Goal: Task Accomplishment & Management: Use online tool/utility

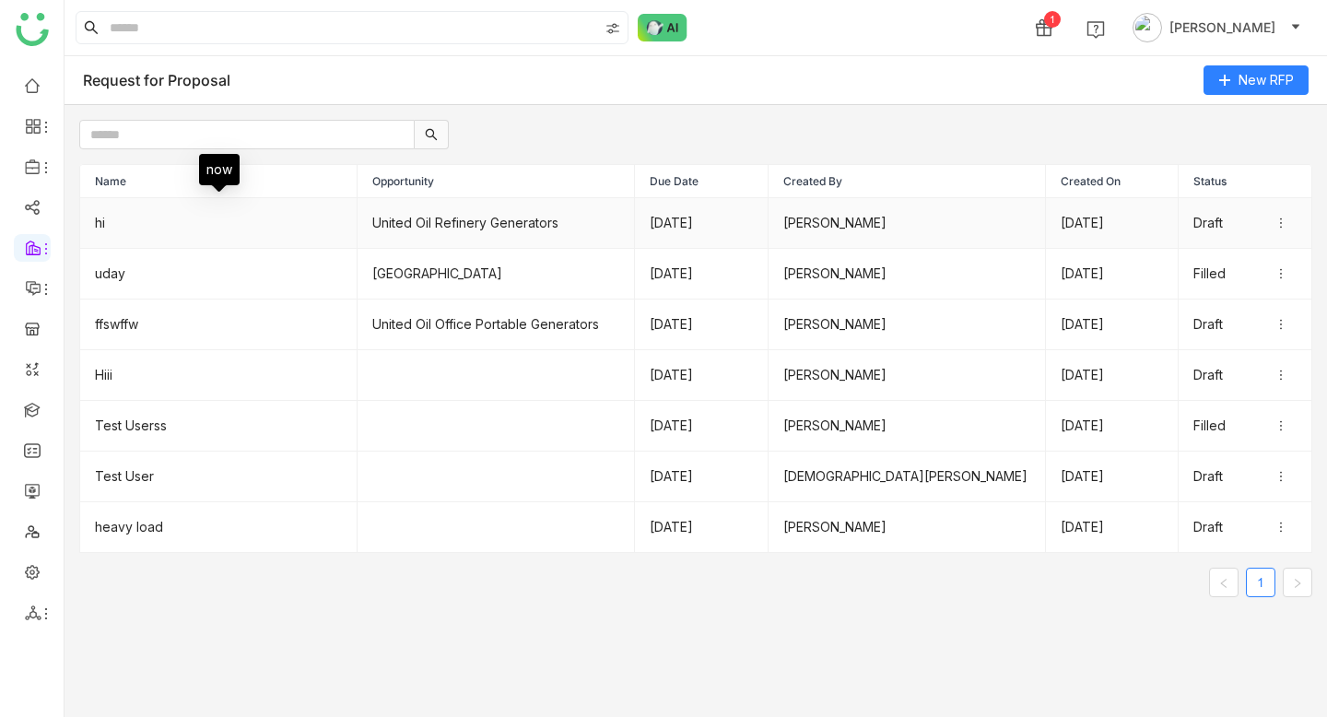
click at [133, 213] on td "hi" at bounding box center [218, 223] width 277 height 51
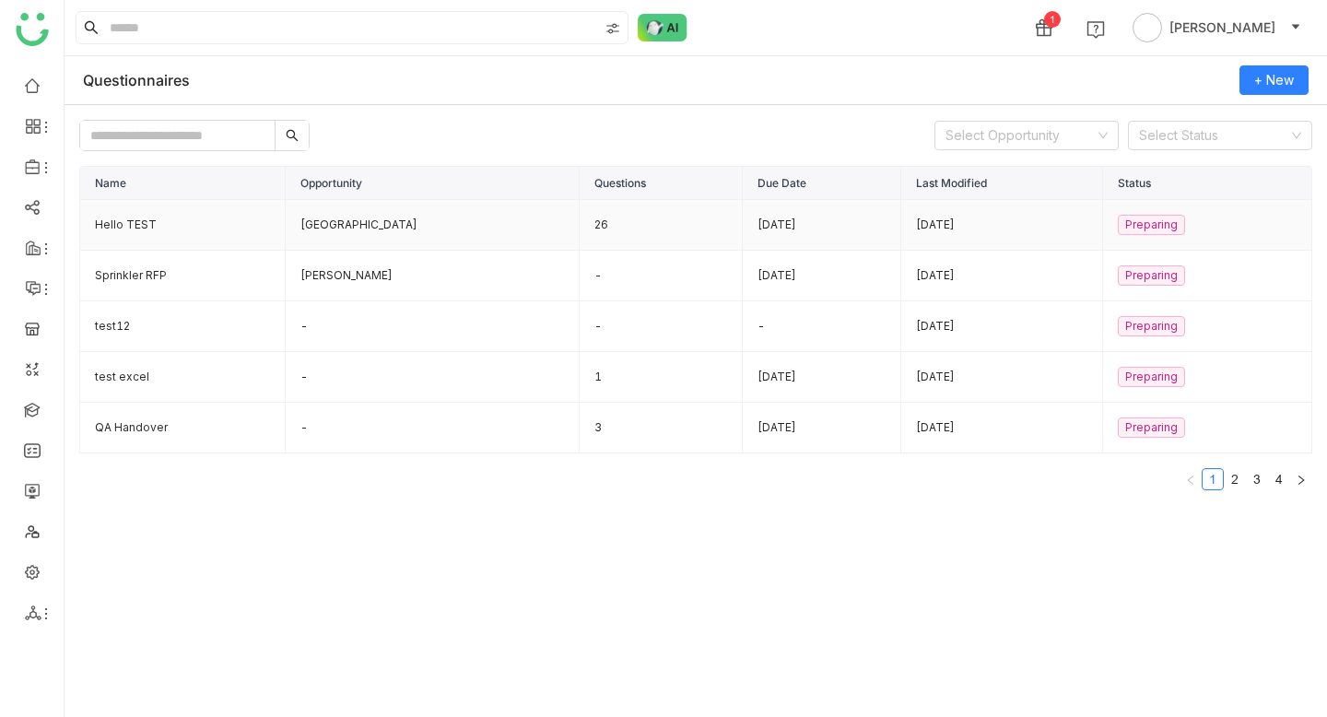
click at [130, 225] on td "Hello TEST" at bounding box center [183, 225] width 206 height 51
click at [130, 270] on td "Sprinkler RFP" at bounding box center [183, 276] width 206 height 51
click at [135, 216] on td "Hello TEST" at bounding box center [183, 225] width 206 height 51
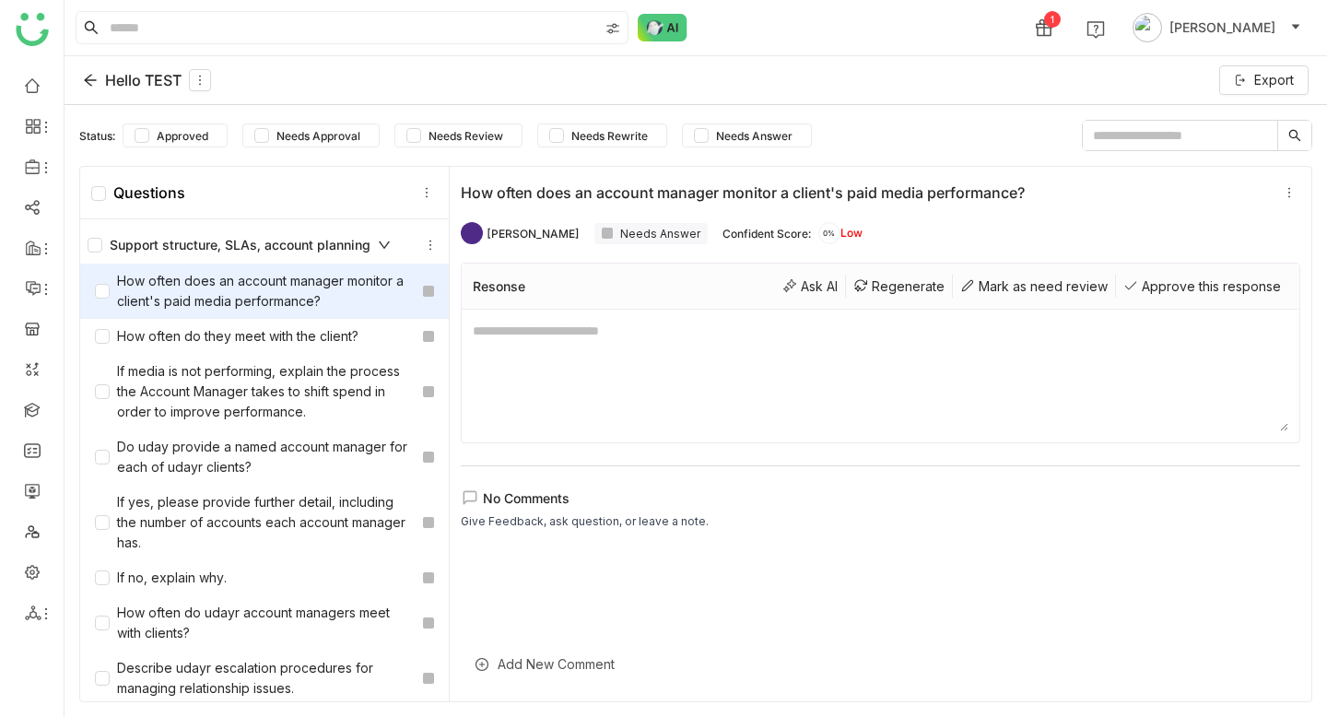
click at [237, 282] on div "How often does an account manager monitor a client's paid media performance?" at bounding box center [255, 291] width 321 height 41
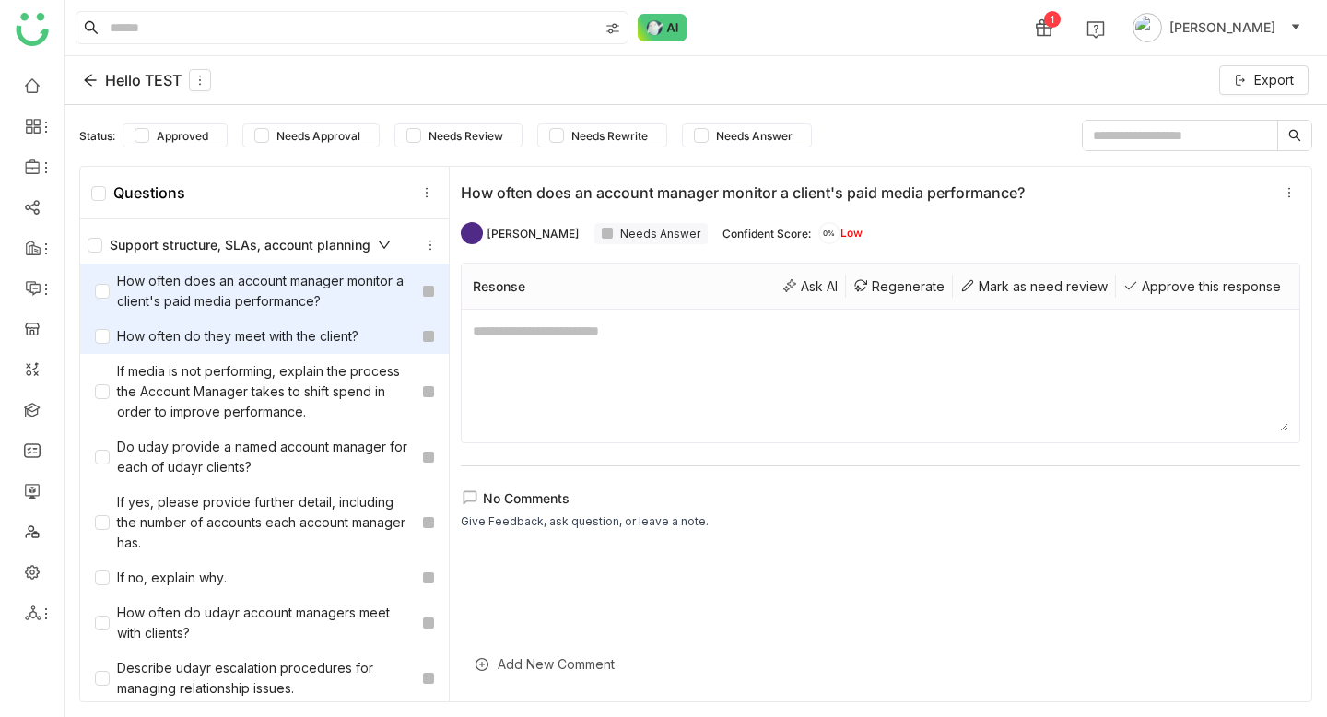
click at [241, 340] on div "How often do they meet with the client?" at bounding box center [227, 336] width 264 height 20
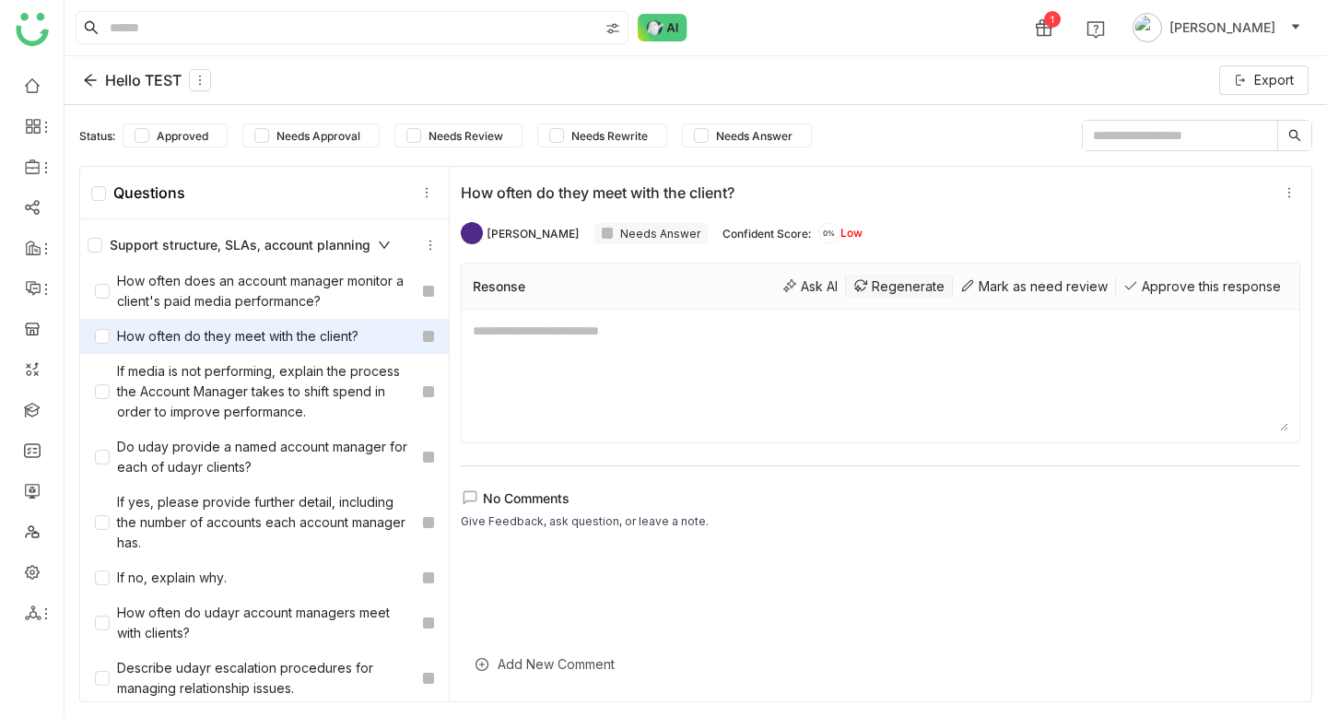
click at [896, 289] on div "Regenerate" at bounding box center [899, 286] width 107 height 23
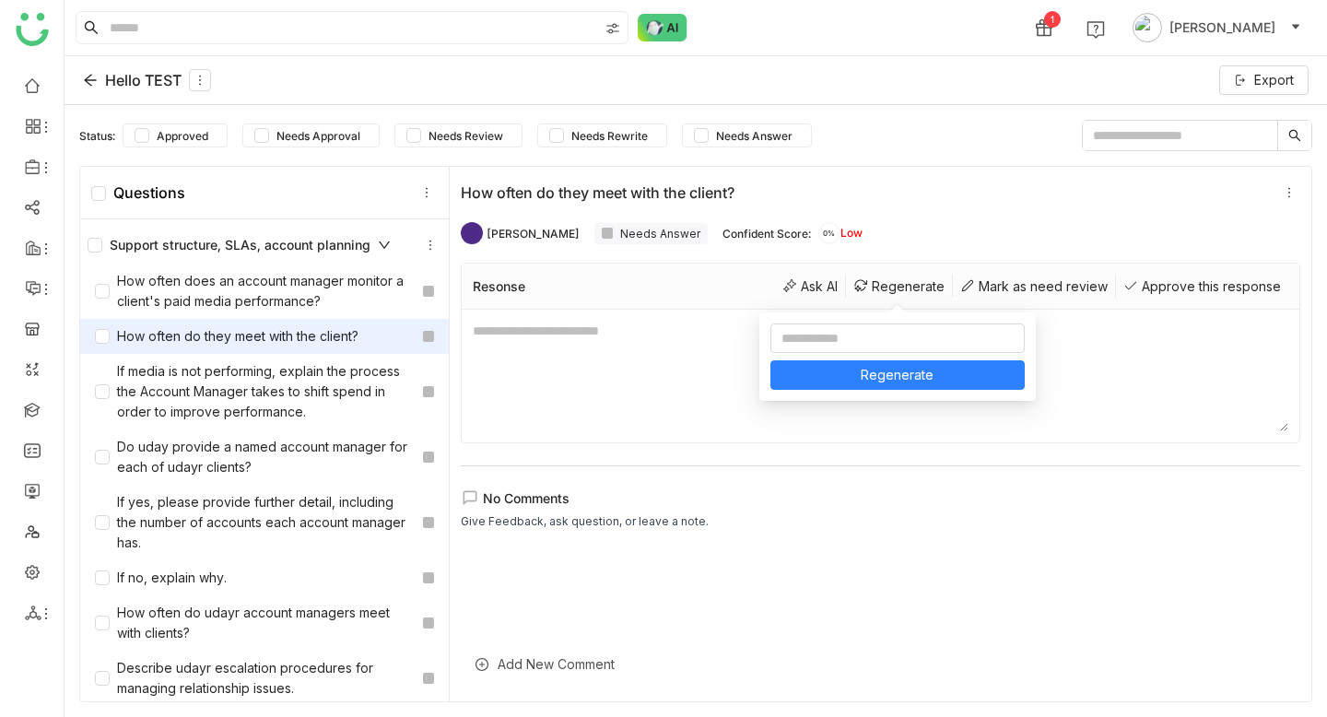
click at [614, 351] on textarea at bounding box center [881, 376] width 816 height 111
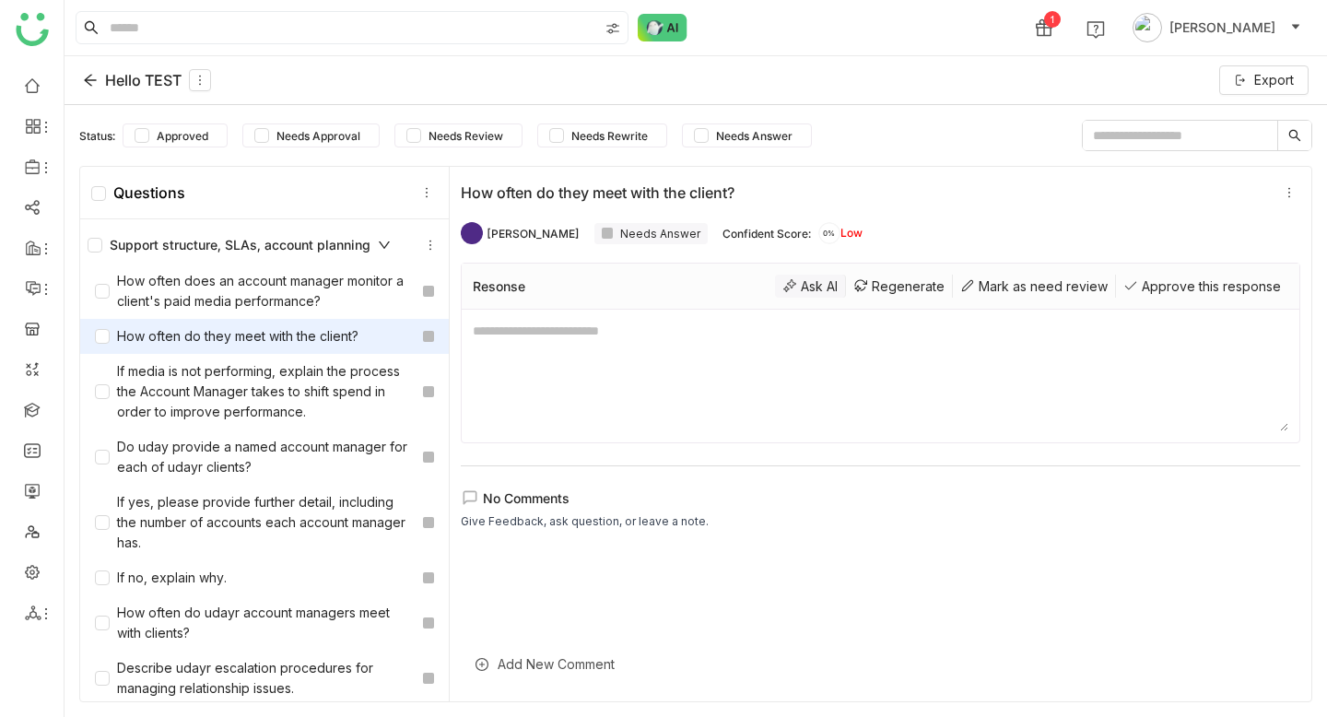
click at [813, 285] on div "Ask AI" at bounding box center [810, 286] width 71 height 23
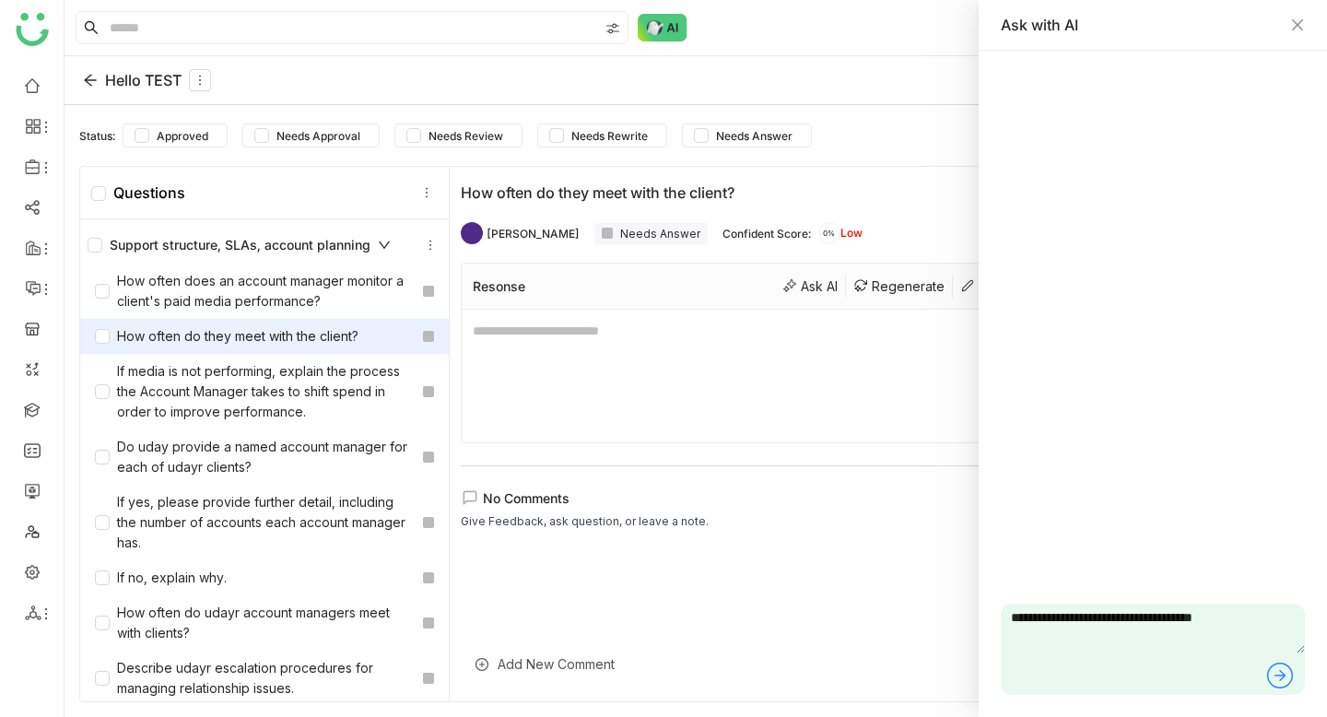
click at [1289, 29] on div "Ask with AI" at bounding box center [1153, 25] width 304 height 20
click at [1298, 18] on icon "Close" at bounding box center [1297, 25] width 15 height 15
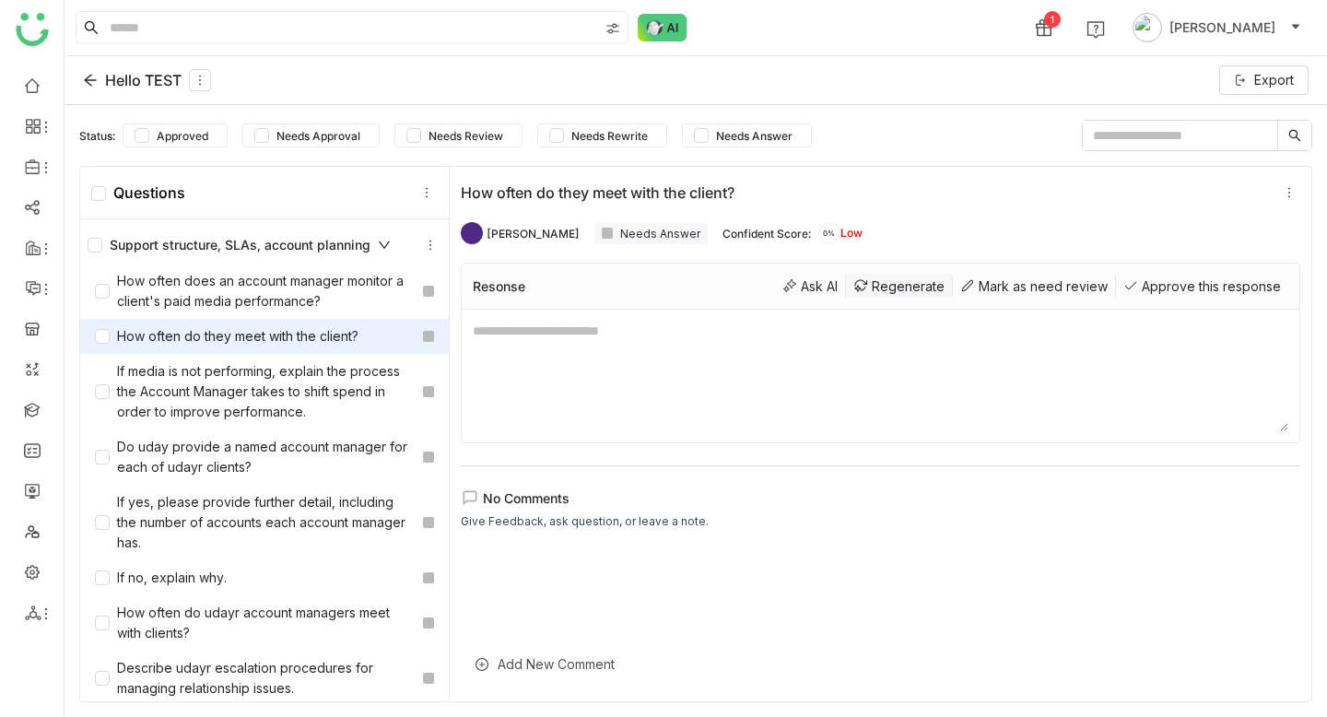
click at [872, 276] on div "Regenerate" at bounding box center [899, 286] width 107 height 23
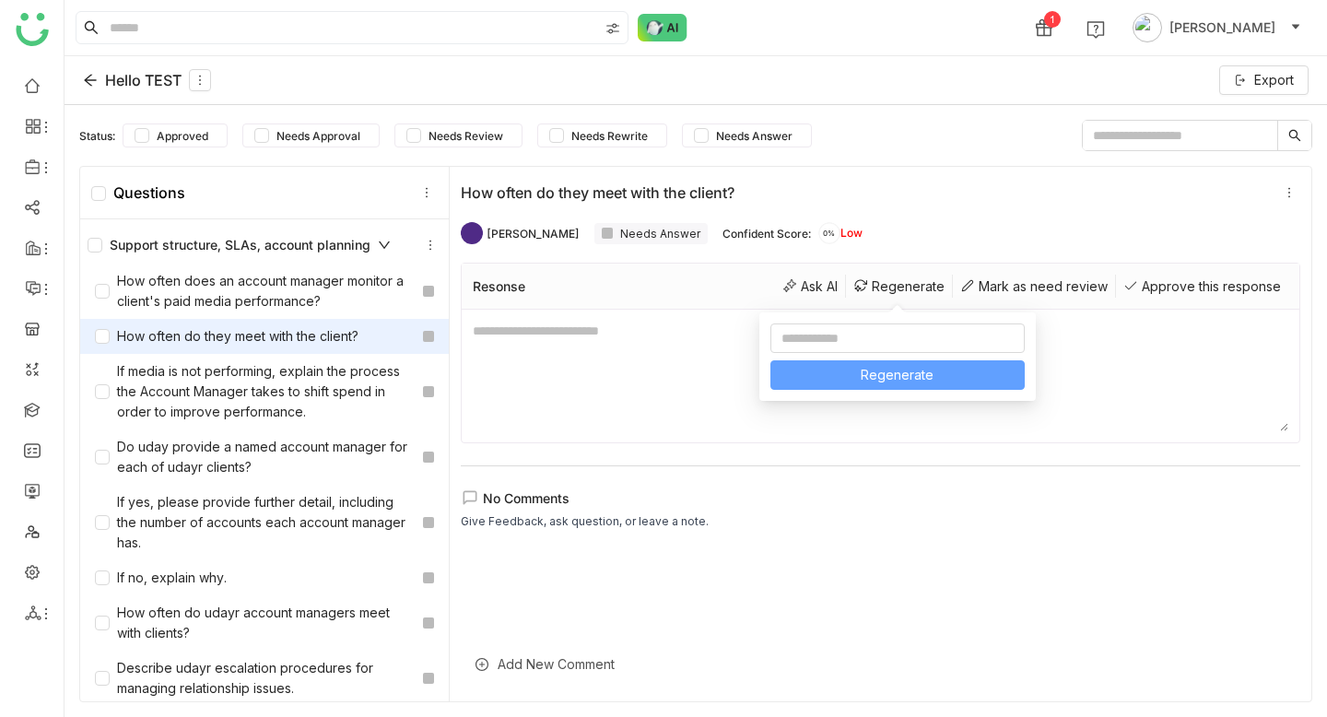
click at [877, 379] on span "Regenerate" at bounding box center [897, 375] width 73 height 20
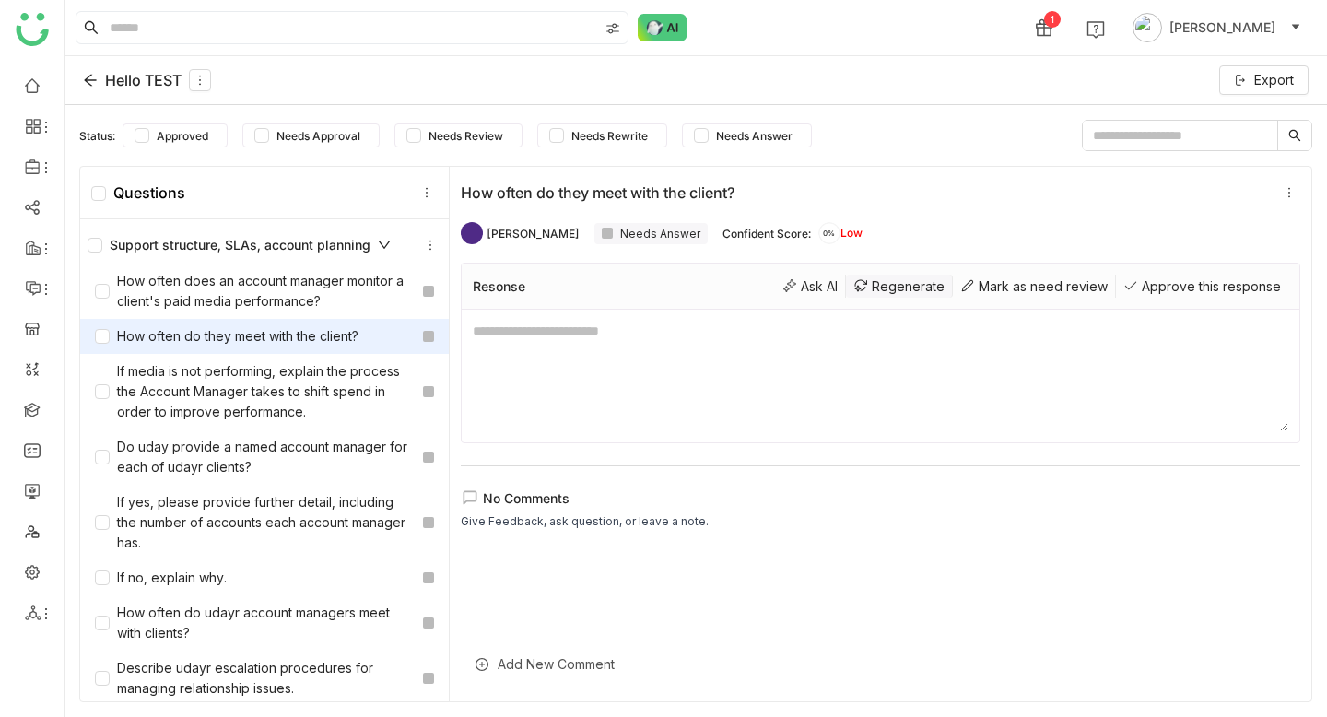
click at [910, 291] on div "Regenerate" at bounding box center [899, 286] width 107 height 23
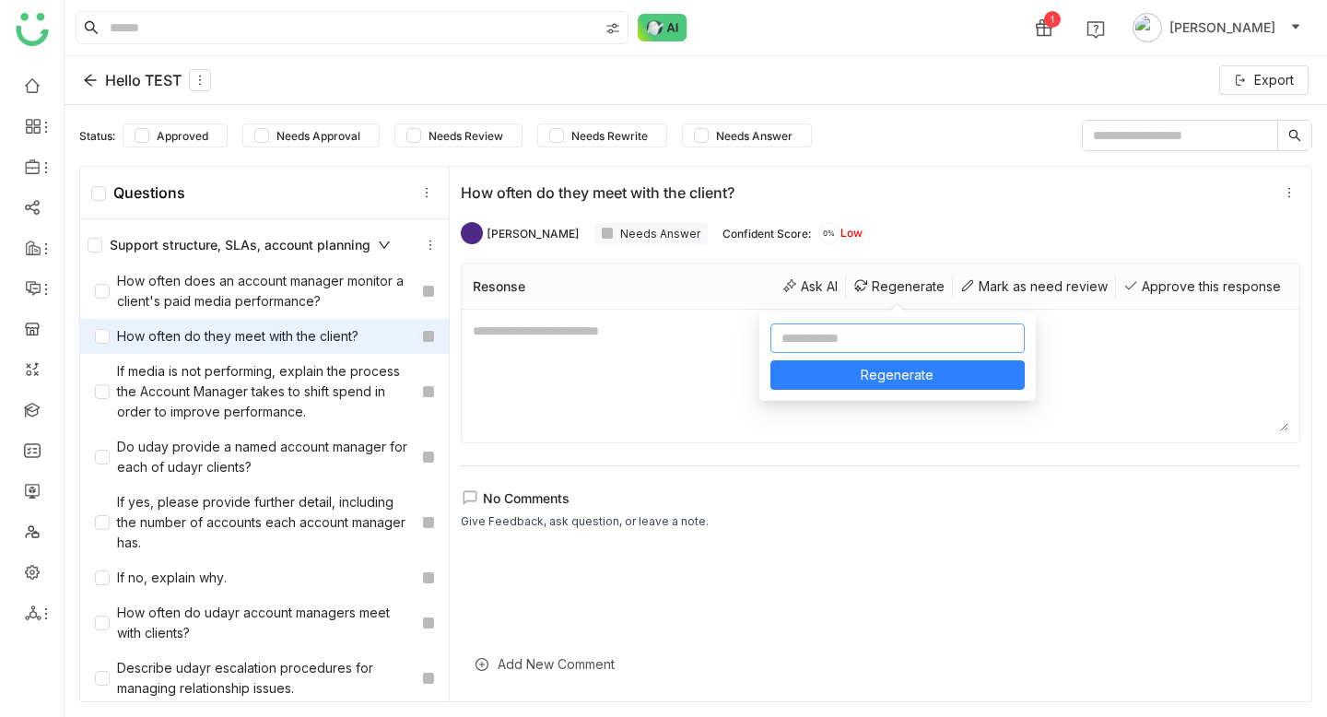
click at [901, 327] on input at bounding box center [898, 338] width 254 height 29
click at [950, 457] on div "How often do they meet with the client? Uday Pulasetti Needs Answer Confident S…" at bounding box center [881, 434] width 862 height 535
